Goal: Information Seeking & Learning: Learn about a topic

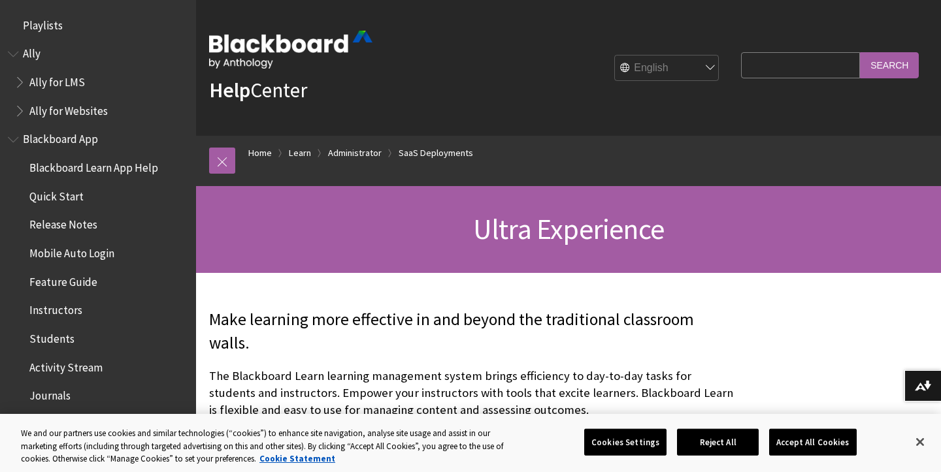
scroll to position [1715, 0]
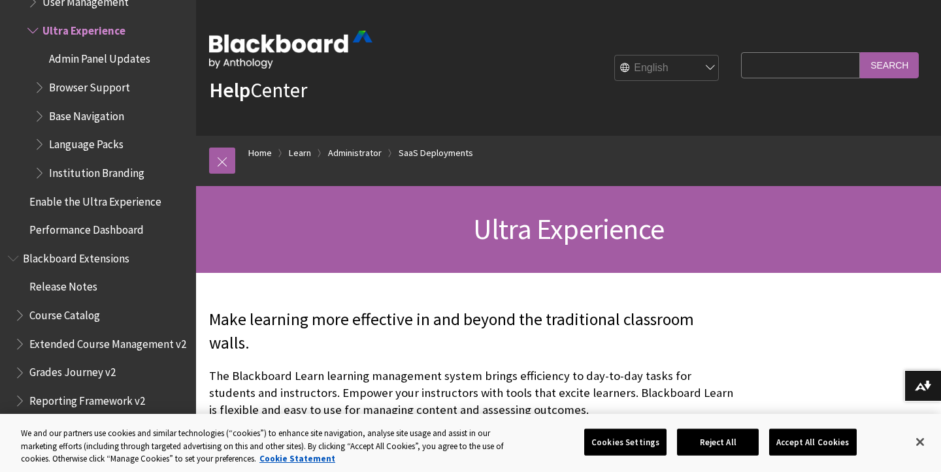
click at [787, 63] on input "Search Query" at bounding box center [800, 64] width 119 height 25
type input "lockdown"
click at [860, 52] on input "Search" at bounding box center [889, 64] width 59 height 25
click at [878, 66] on input "Search" at bounding box center [889, 64] width 59 height 25
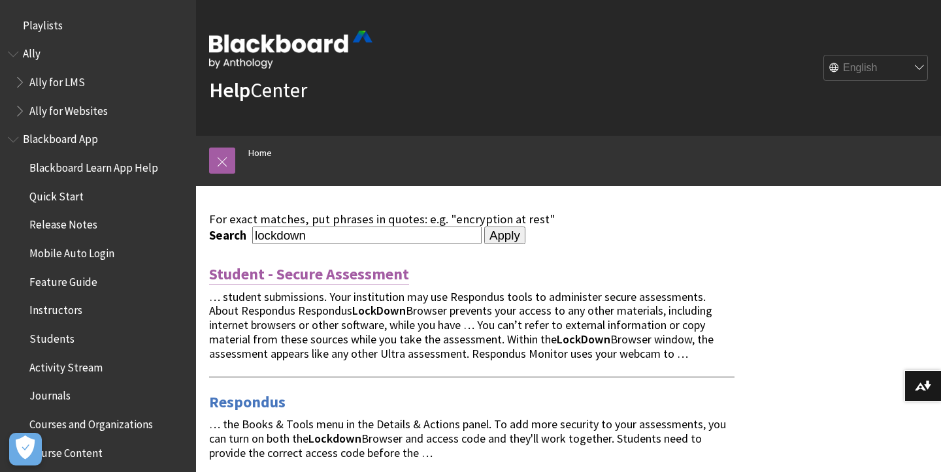
click at [368, 275] on link "Student - Secure Assessment" at bounding box center [309, 274] width 200 height 21
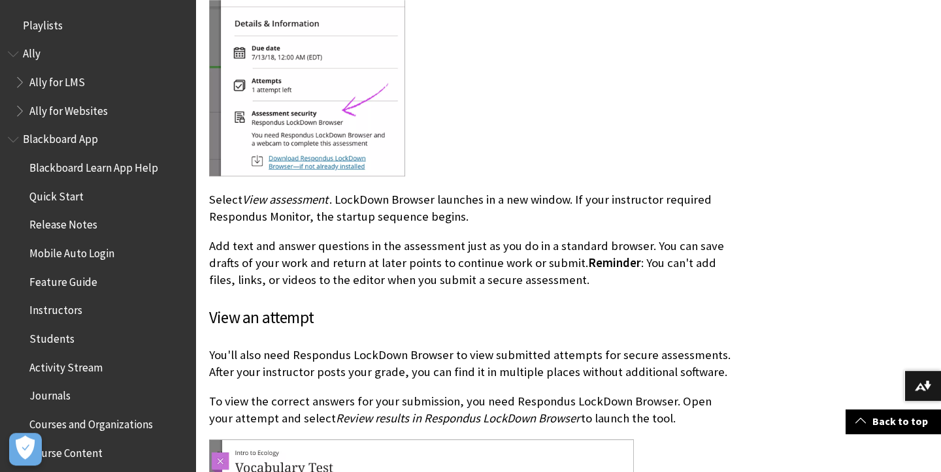
scroll to position [1365, 0]
